Goal: Information Seeking & Learning: Learn about a topic

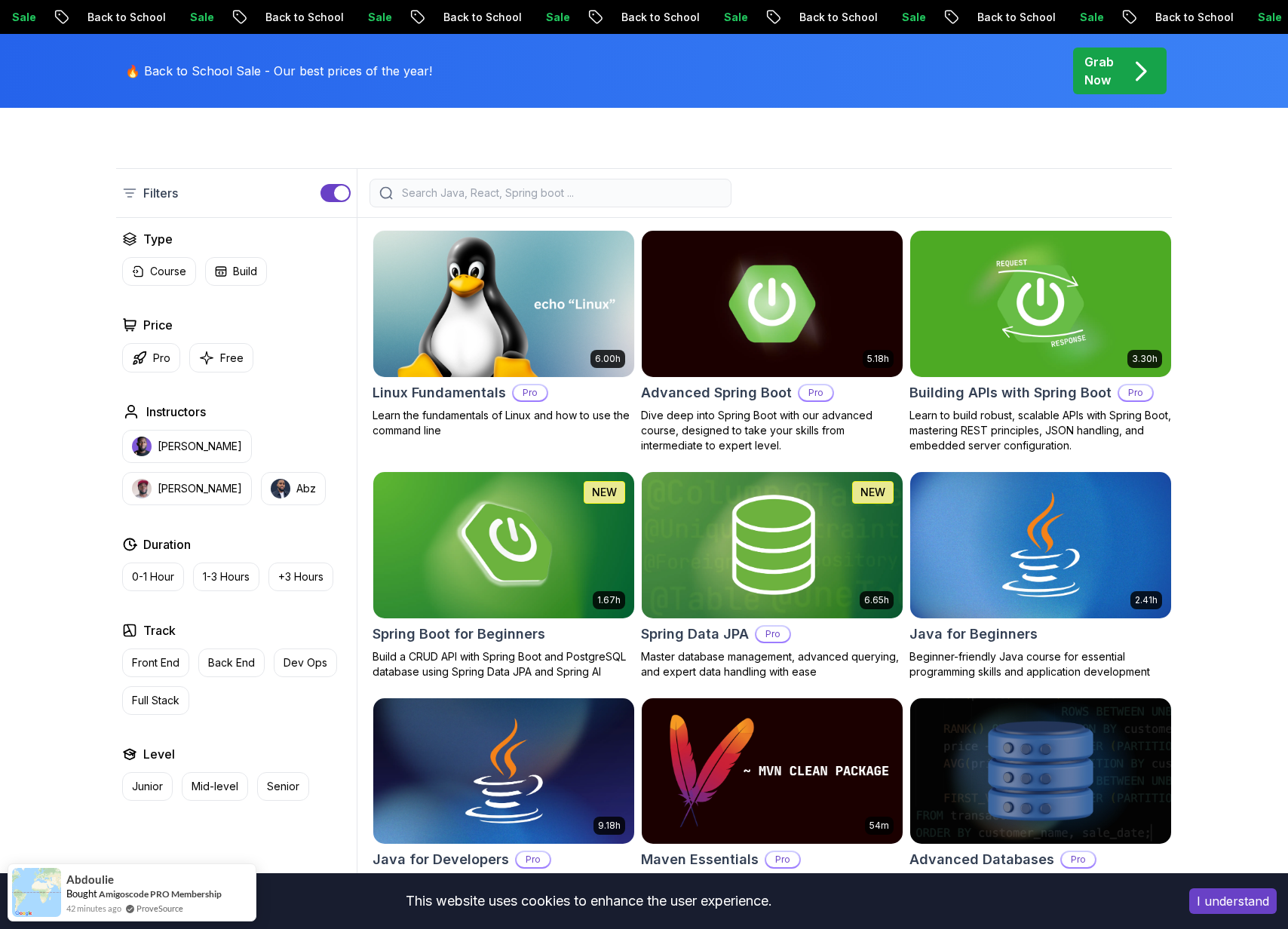
scroll to position [353, 0]
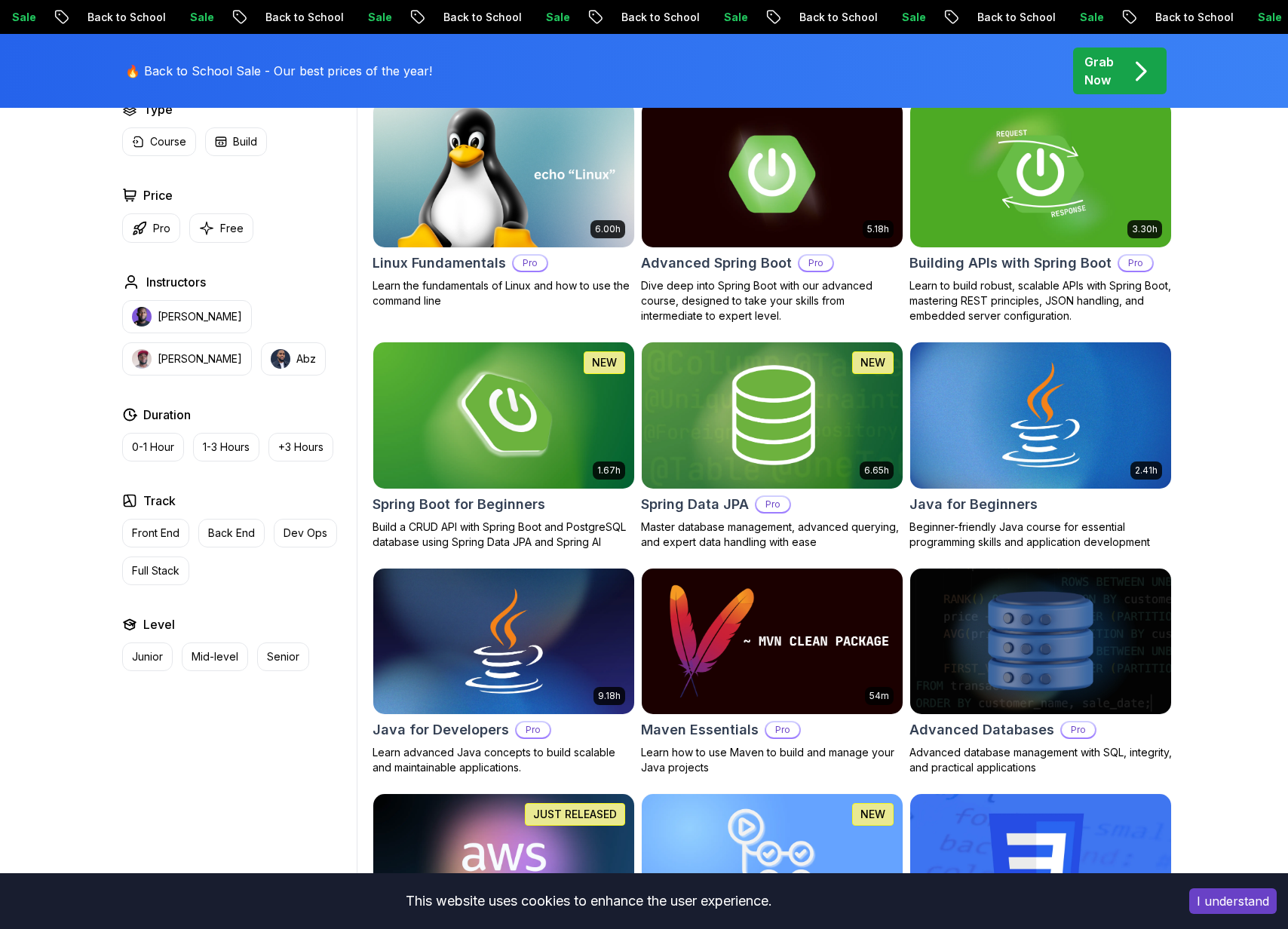
scroll to position [526, 0]
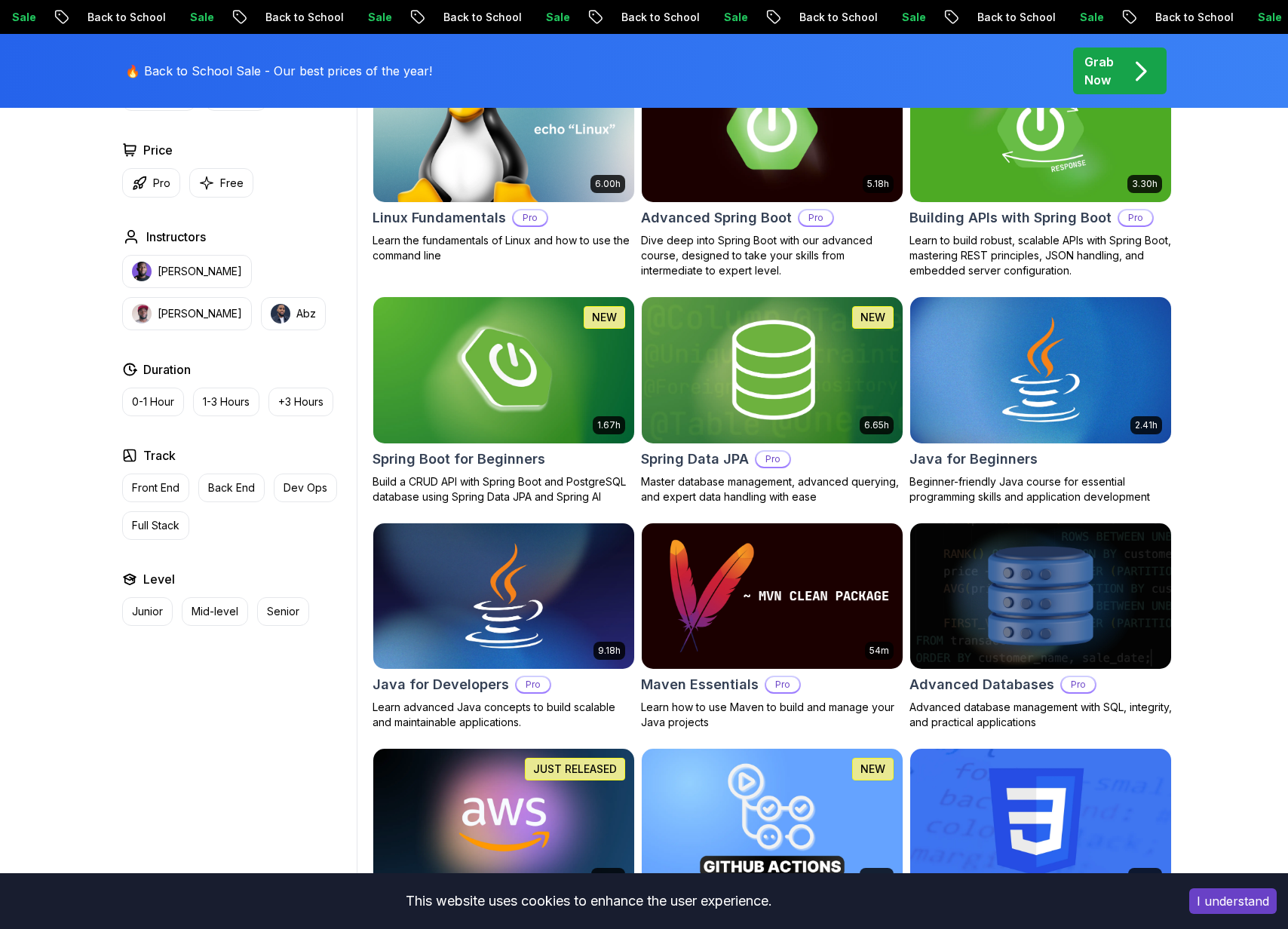
click at [713, 216] on h2 "Advanced Spring Boot" at bounding box center [716, 218] width 151 height 21
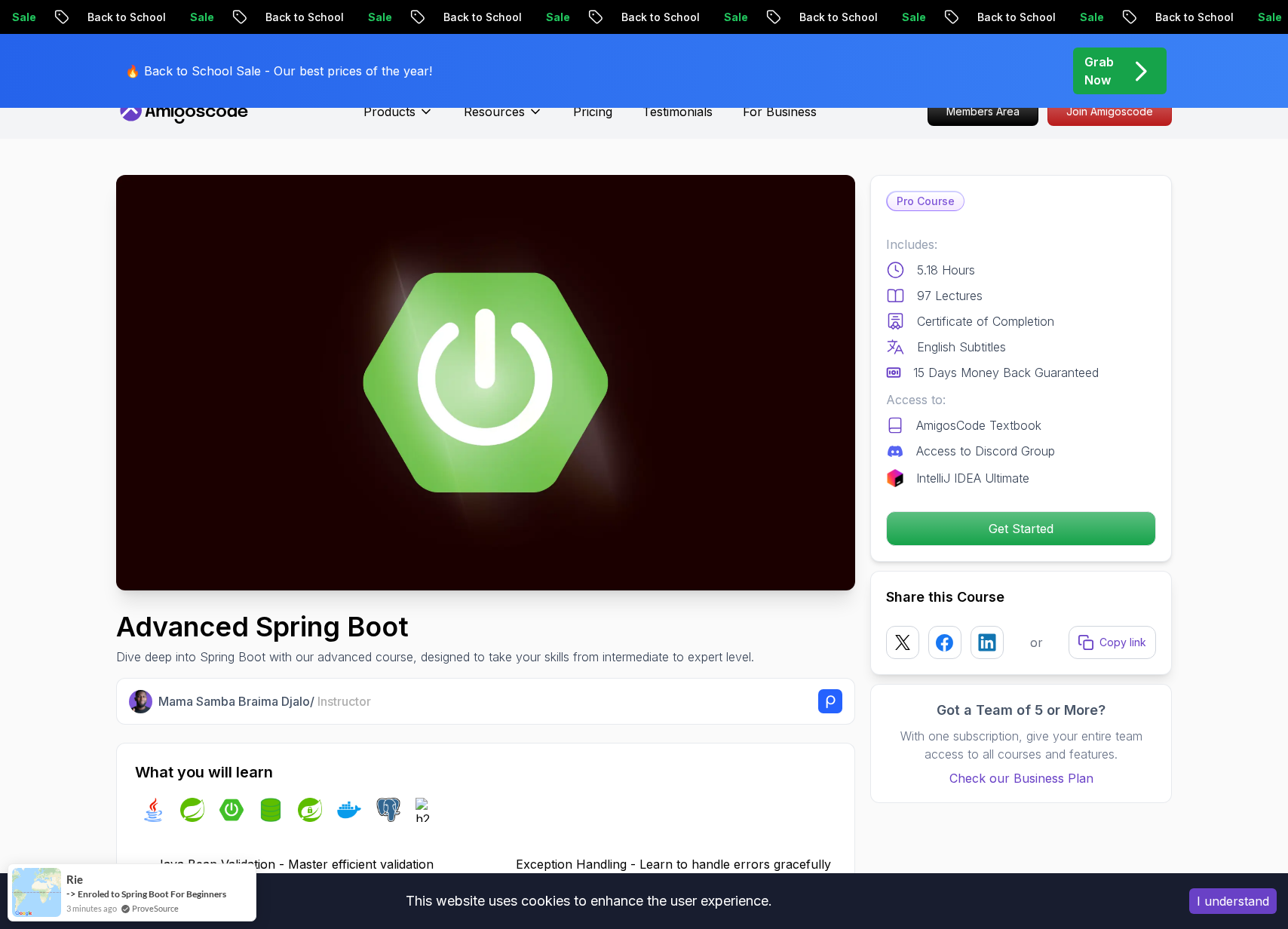
scroll to position [24, 0]
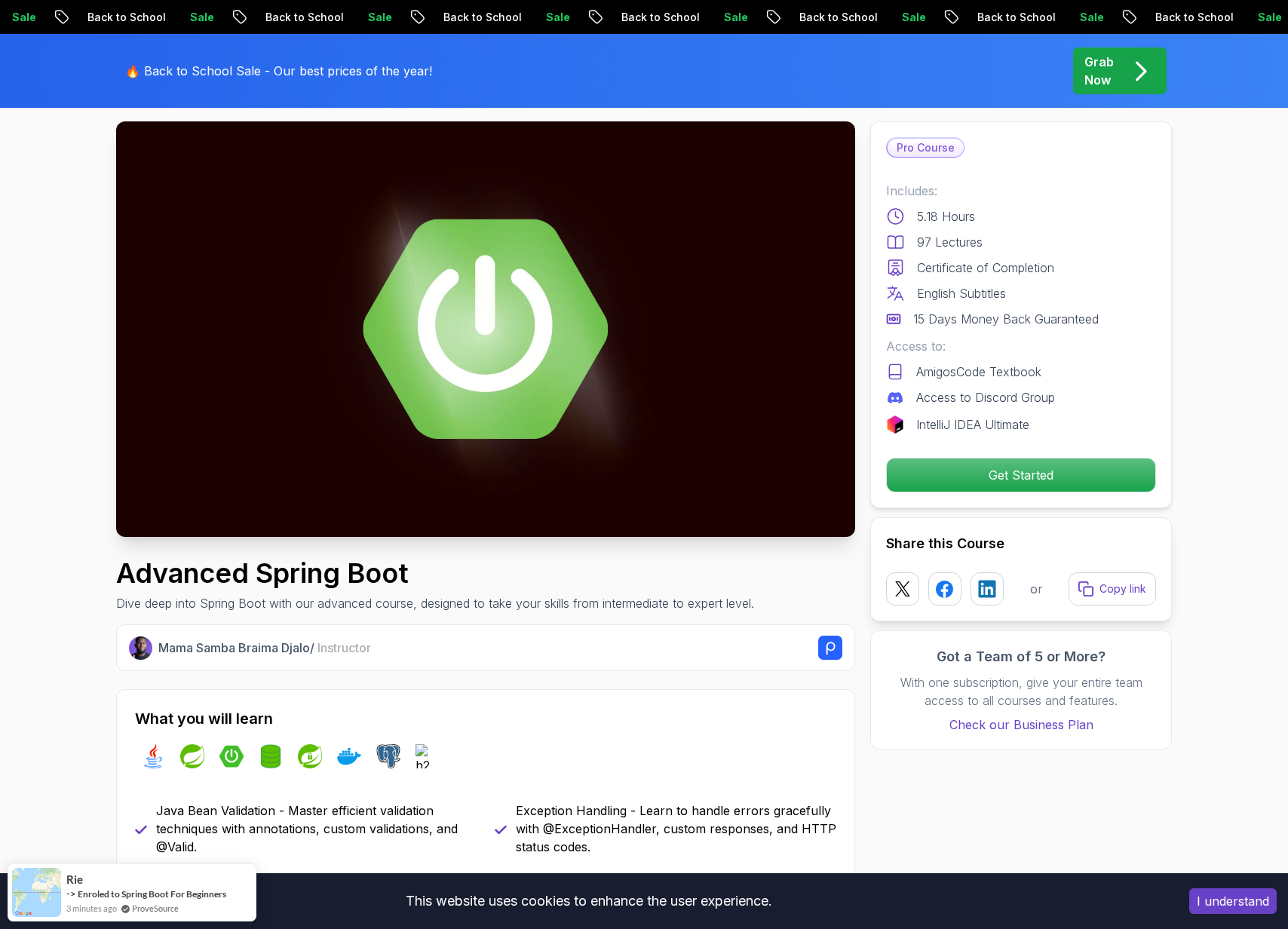
click at [484, 596] on p "Dive deep into Spring Boot with our advanced course, designed to take your skil…" at bounding box center [435, 603] width 638 height 18
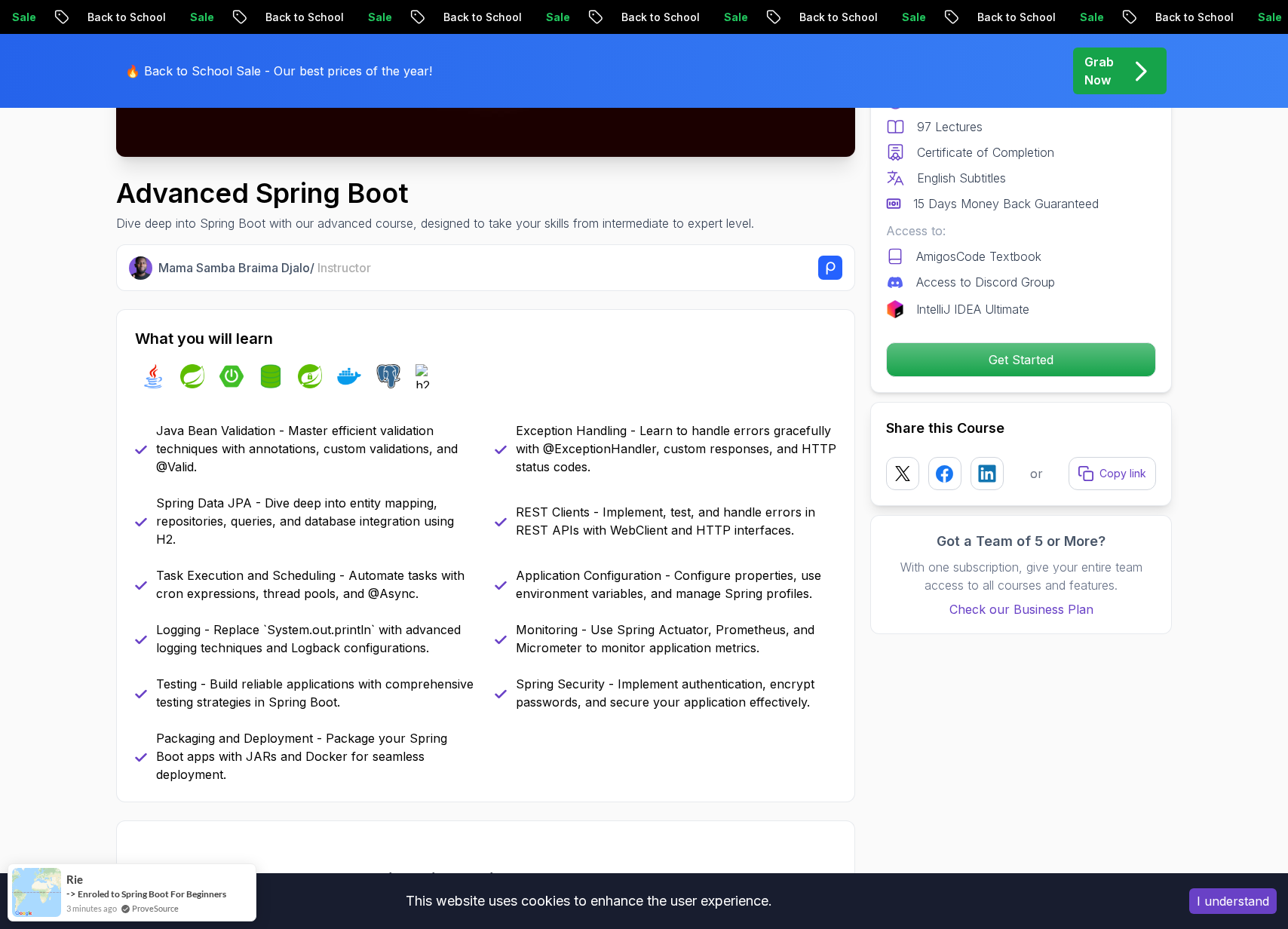
scroll to position [459, 0]
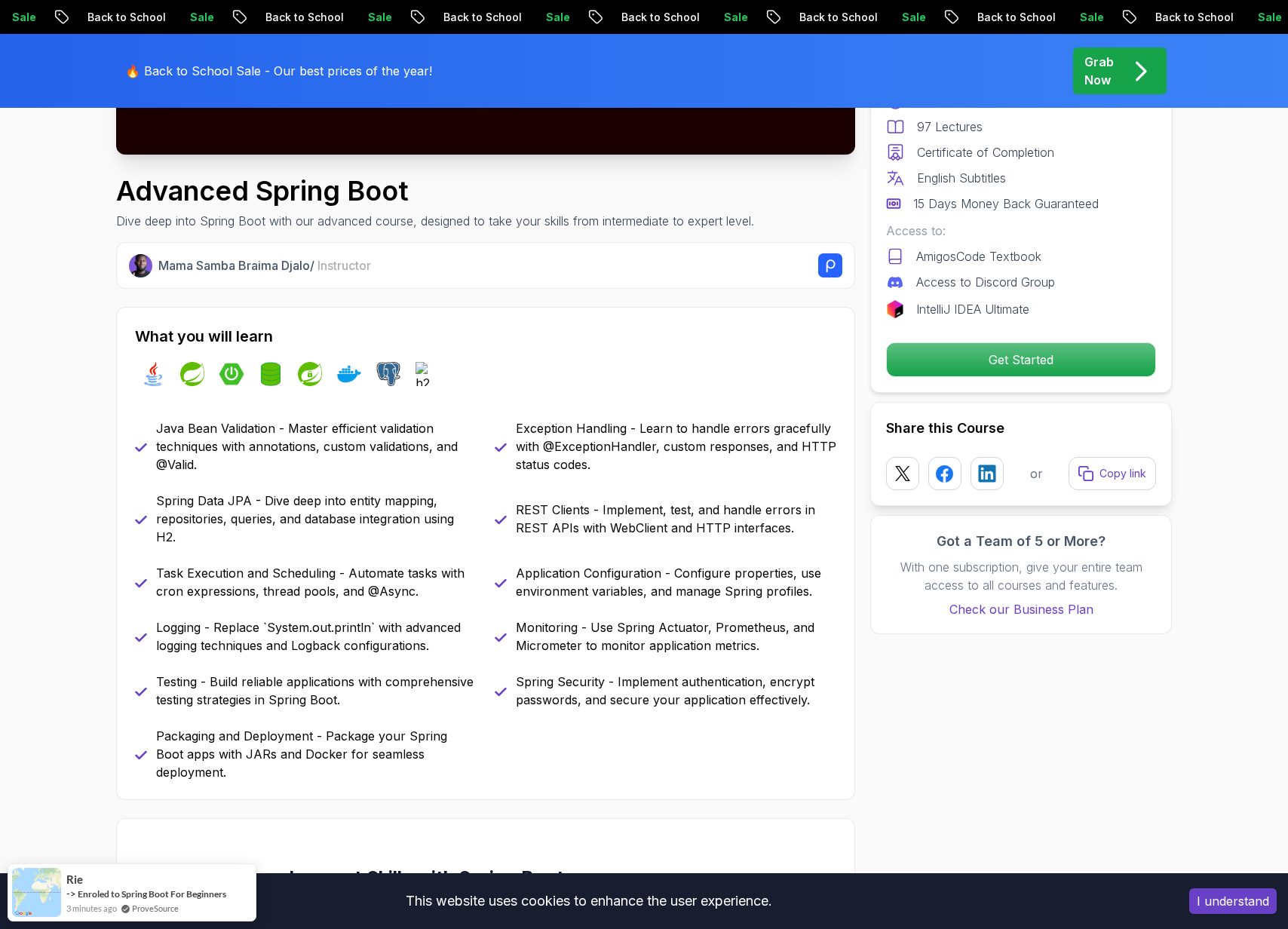
click at [324, 435] on p "Java Bean Validation - Master efficient validation techniques with annotations,…" at bounding box center [316, 447] width 320 height 54
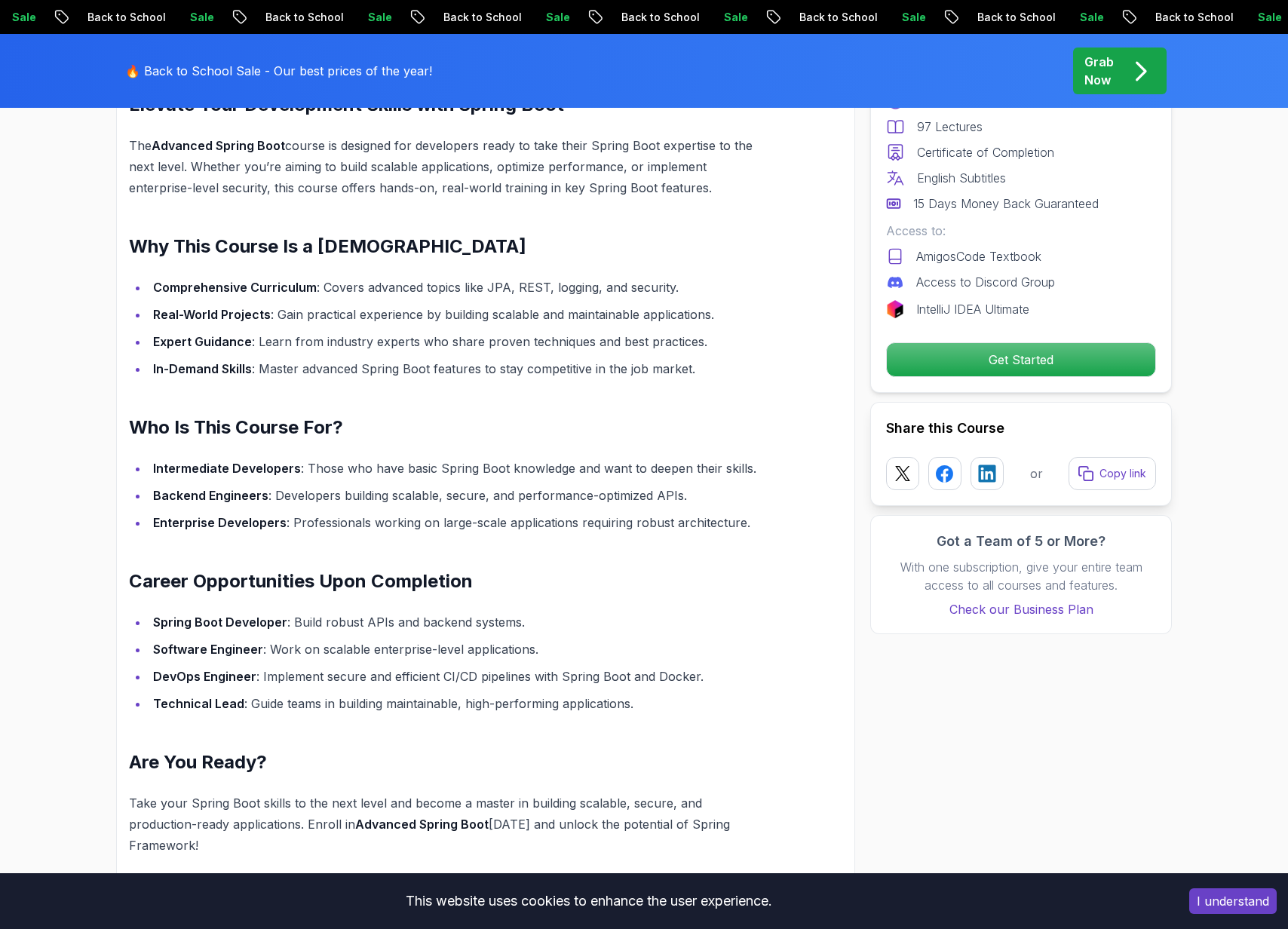
scroll to position [1258, 0]
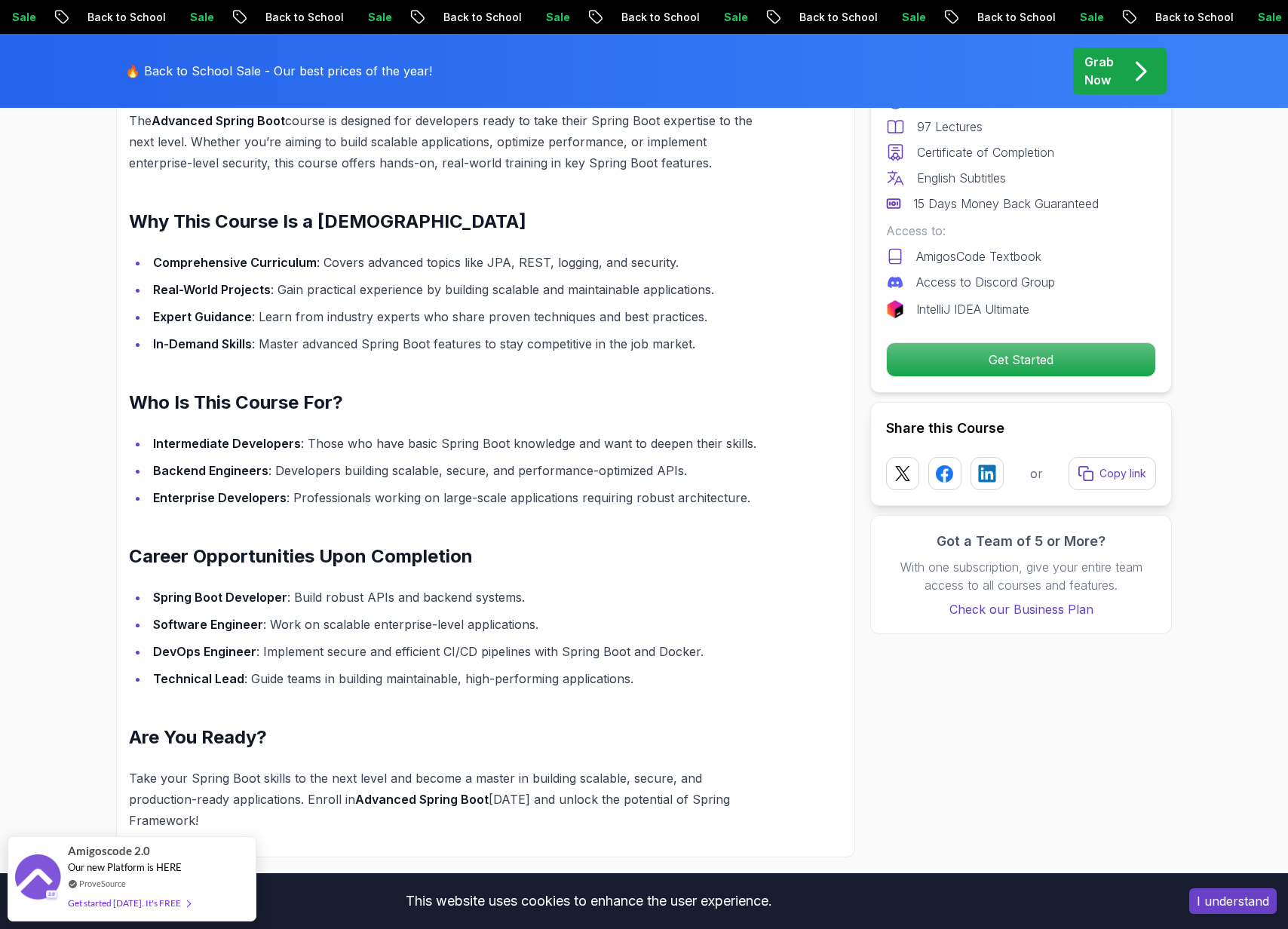
click at [379, 333] on li "In-Demand Skills : Master advanced Spring Boot features to stay competitive in …" at bounding box center [459, 343] width 622 height 21
click at [285, 437] on ul "Intermediate Developers : Those who have basic Spring Boot knowledge and want t…" at bounding box center [449, 470] width 641 height 75
click at [270, 436] on strong "Intermediate Developers" at bounding box center [227, 443] width 147 height 15
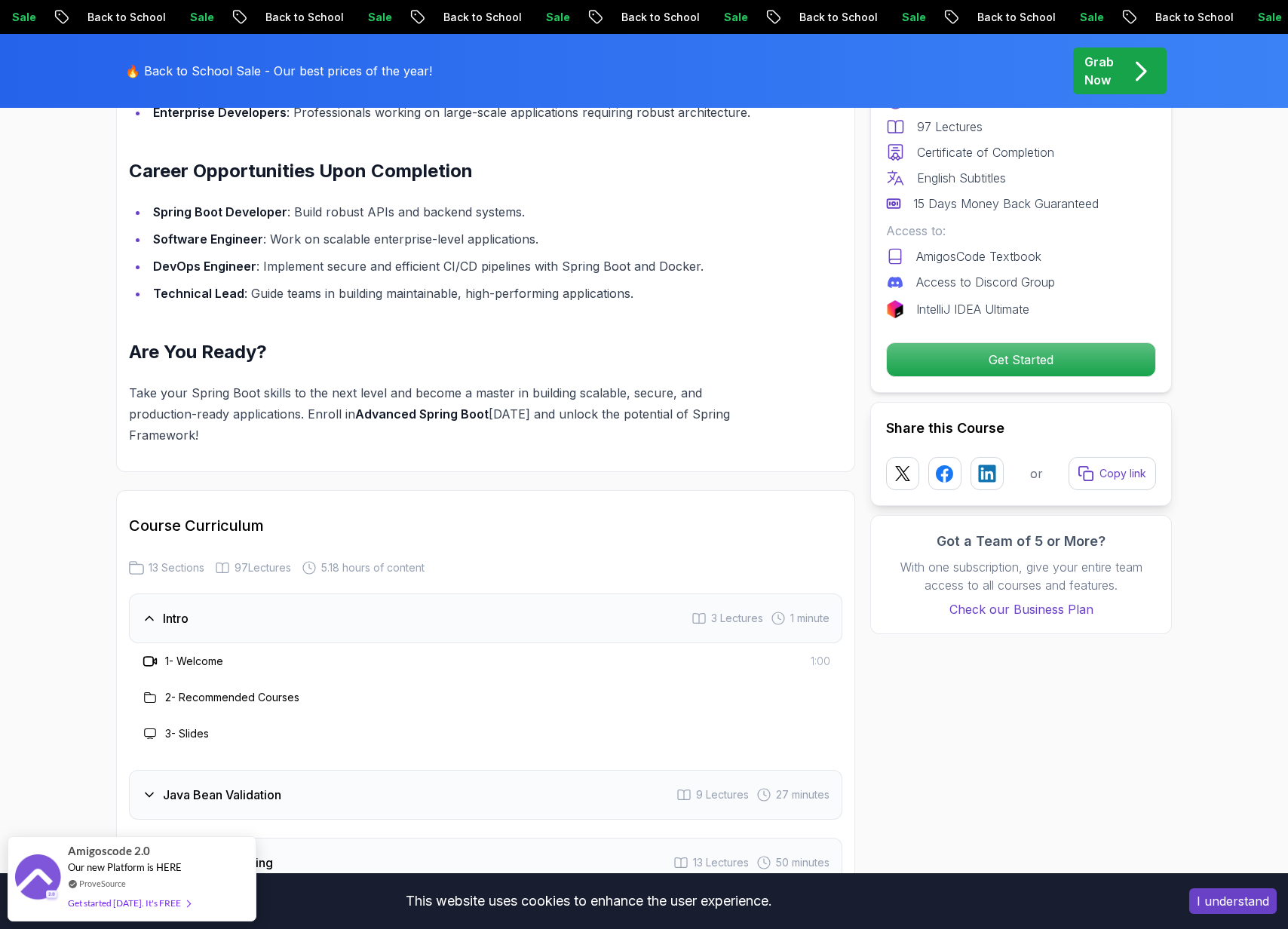
scroll to position [1852, 0]
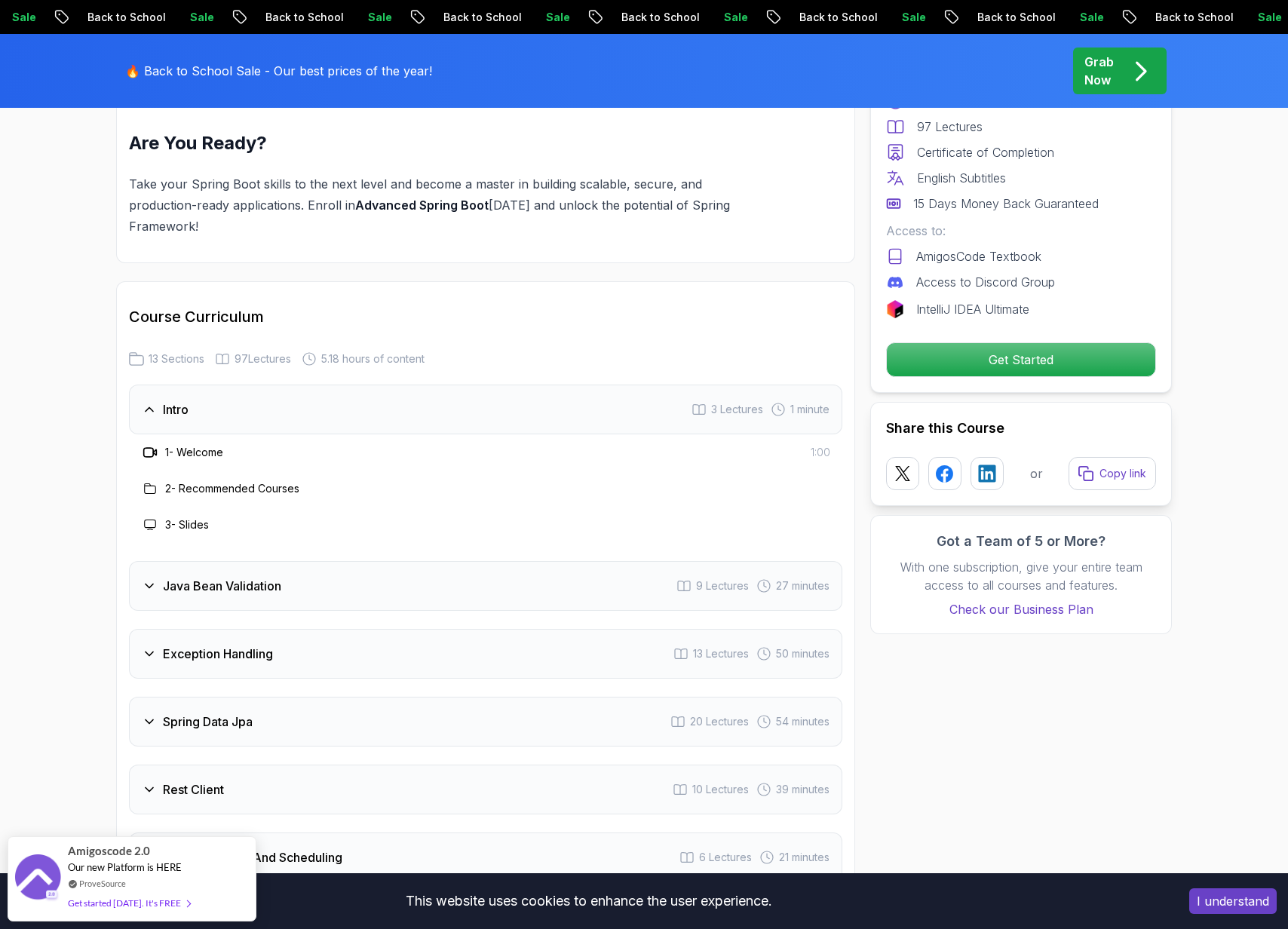
click at [216, 577] on h3 "Java Bean Validation" at bounding box center [222, 586] width 119 height 18
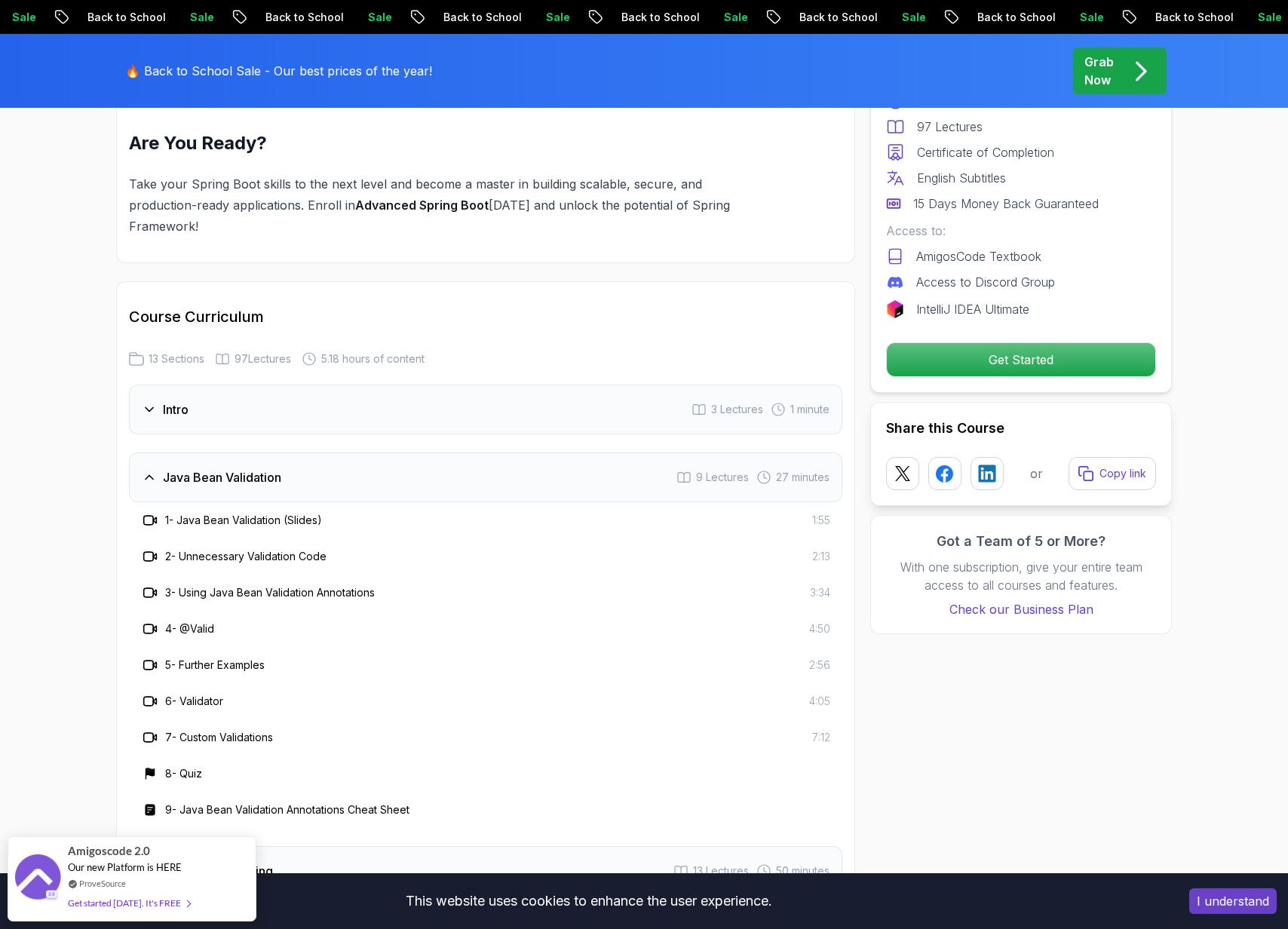
click at [152, 476] on icon at bounding box center [149, 478] width 8 height 3
